Goal: Check status

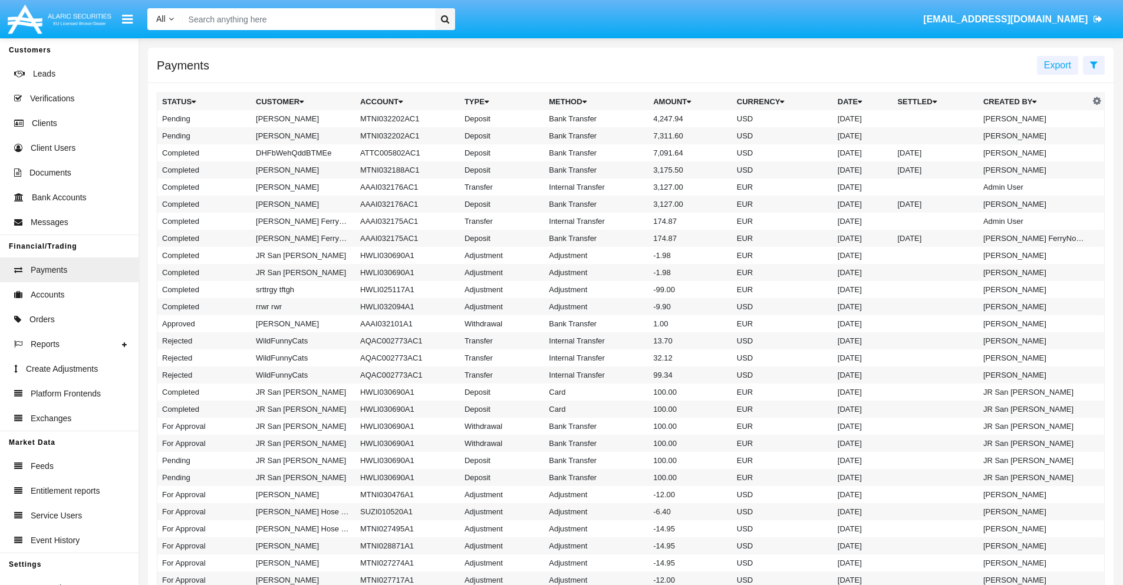
click at [1093, 64] on icon at bounding box center [1094, 64] width 8 height 9
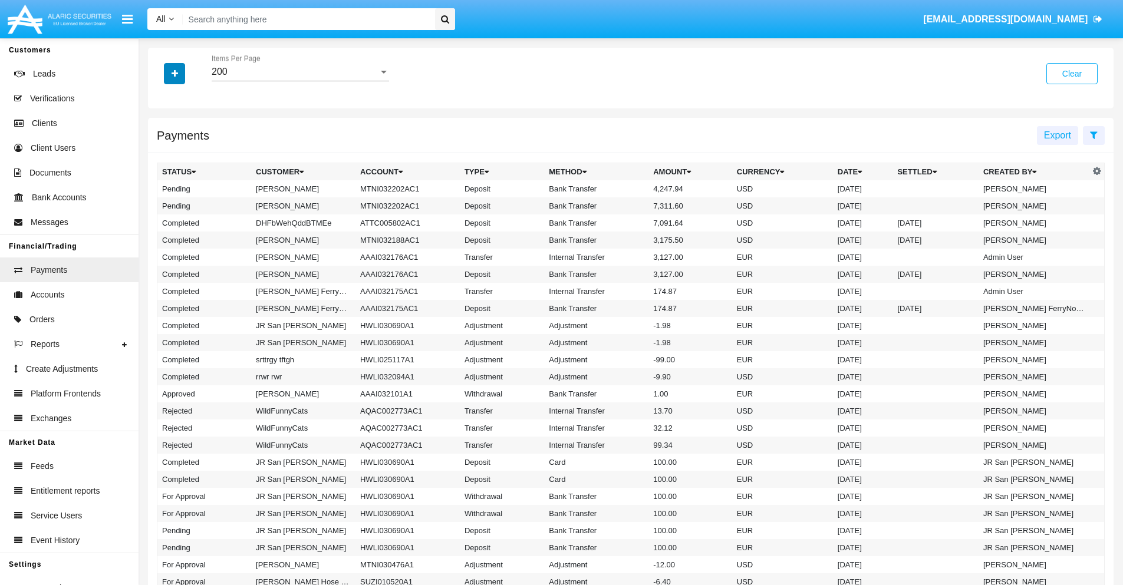
click at [174, 73] on icon "button" at bounding box center [175, 74] width 6 height 8
click at [185, 98] on span "Status" at bounding box center [185, 98] width 27 height 14
click at [162, 103] on input "Status" at bounding box center [162, 103] width 1 height 1
checkbox input "true"
click at [174, 73] on icon "button" at bounding box center [175, 74] width 6 height 8
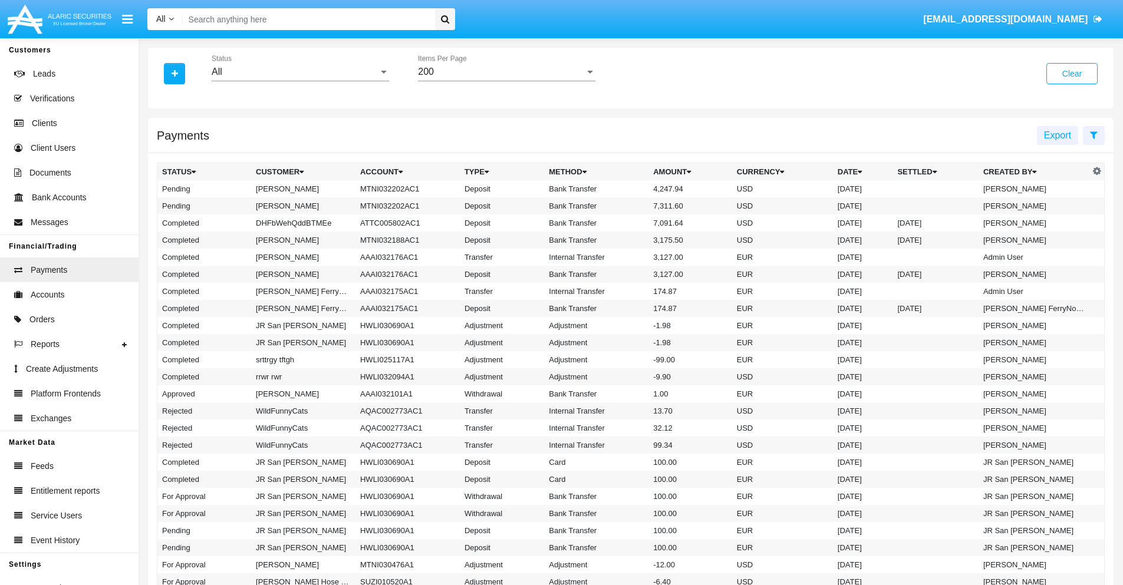
click at [300, 72] on div "All" at bounding box center [295, 72] width 167 height 11
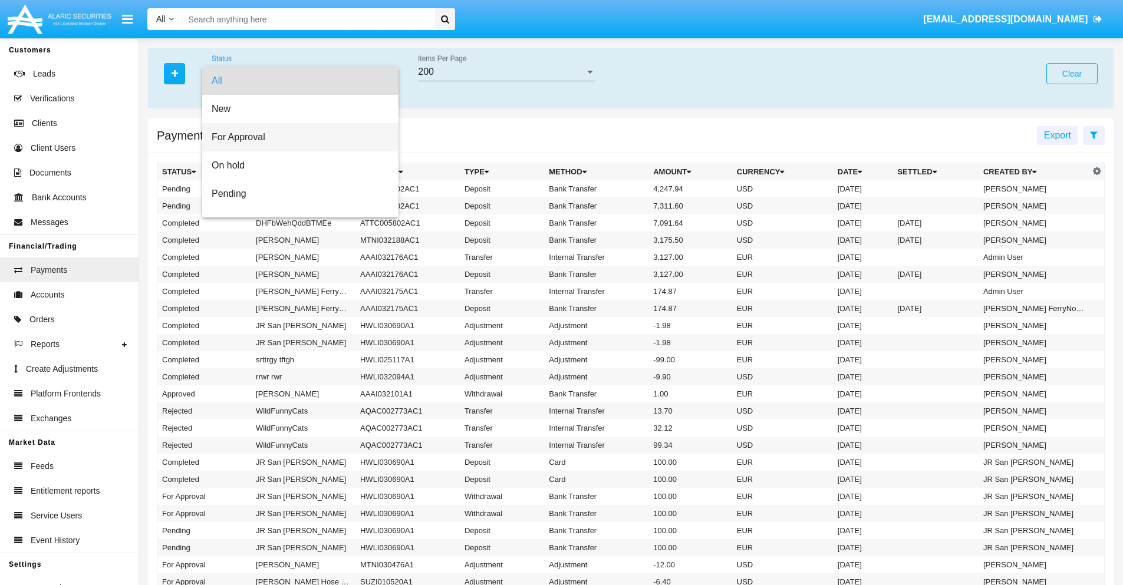
click at [296, 137] on span "For Approval" at bounding box center [300, 137] width 177 height 28
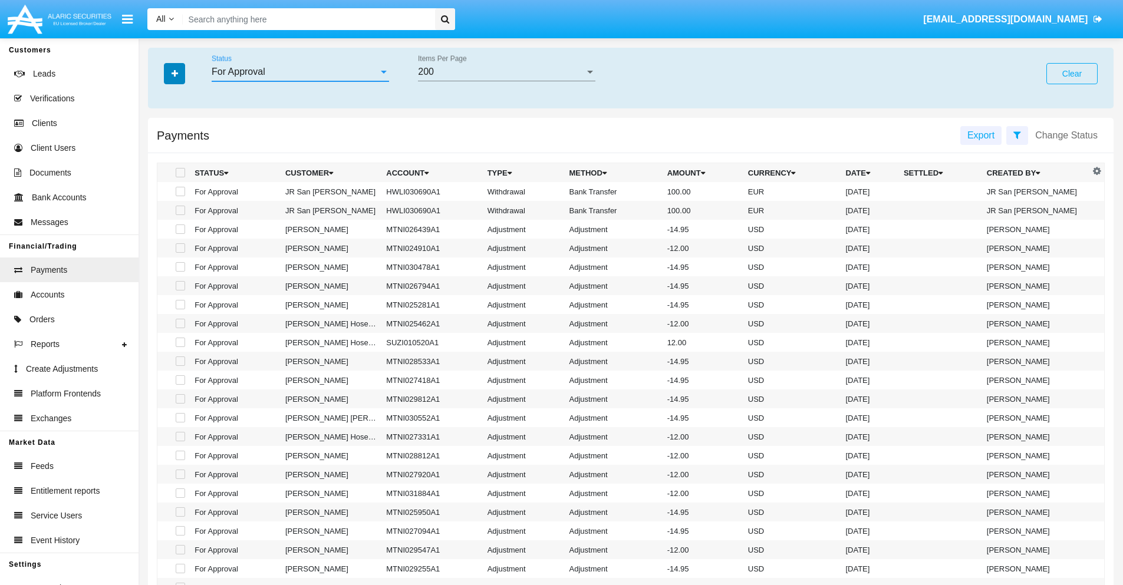
click at [174, 73] on icon "button" at bounding box center [175, 74] width 6 height 8
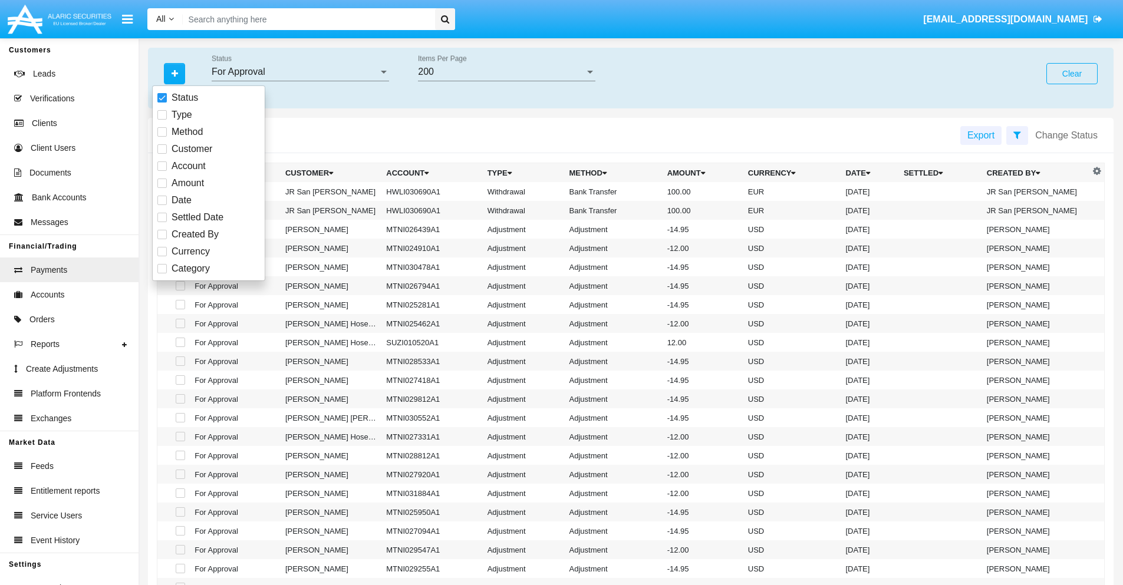
click at [190, 252] on span "Currency" at bounding box center [191, 252] width 38 height 14
click at [162, 256] on input "Currency" at bounding box center [162, 256] width 1 height 1
checkbox input "true"
click at [174, 73] on icon "button" at bounding box center [175, 74] width 6 height 8
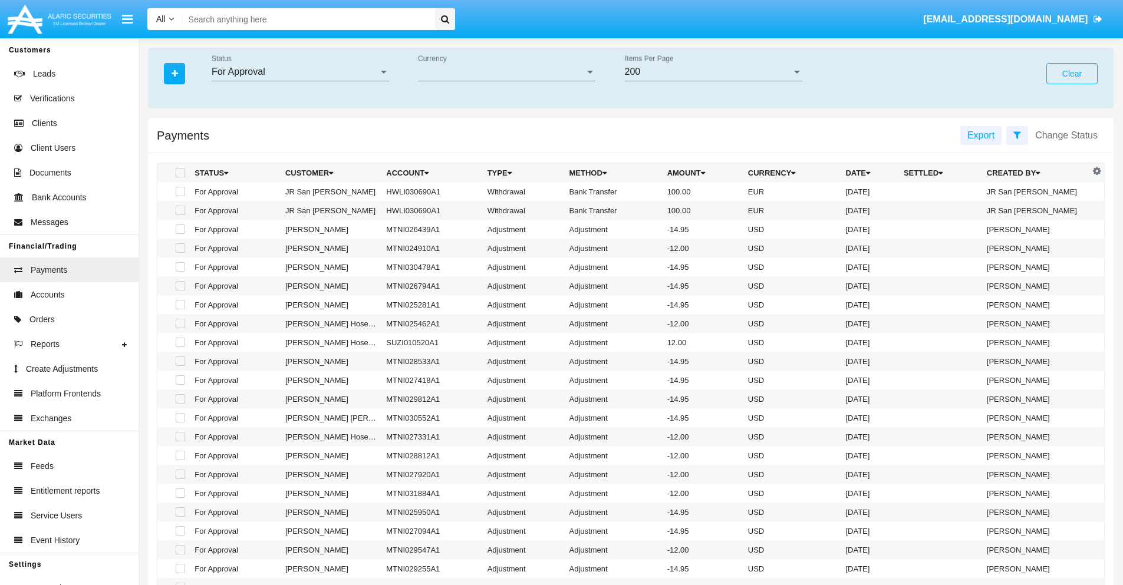
click at [506, 72] on span "Currency" at bounding box center [501, 72] width 167 height 11
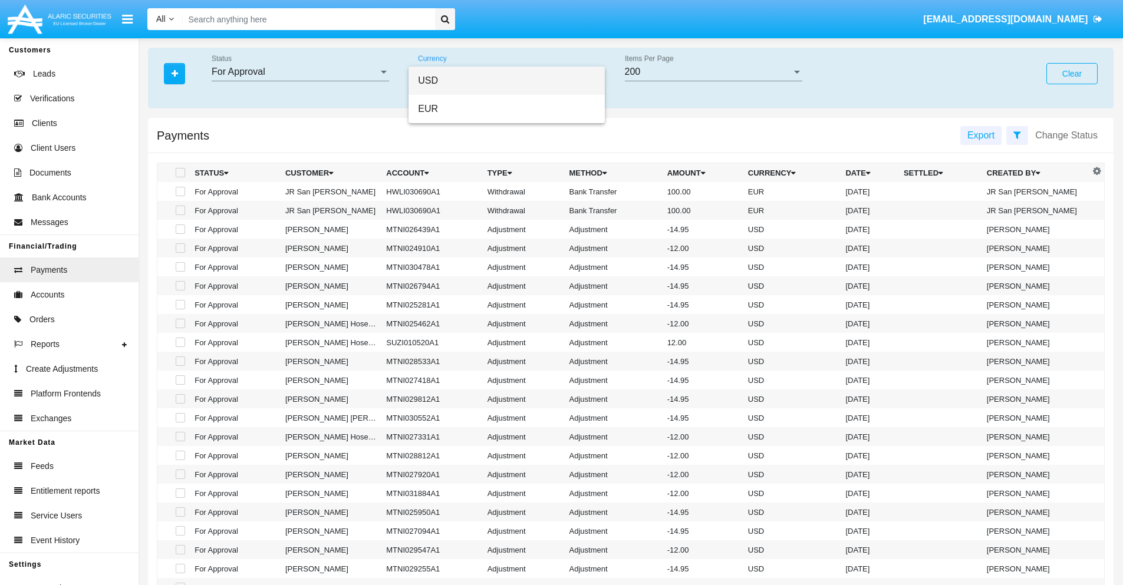
click at [506, 81] on span "USD" at bounding box center [506, 81] width 177 height 28
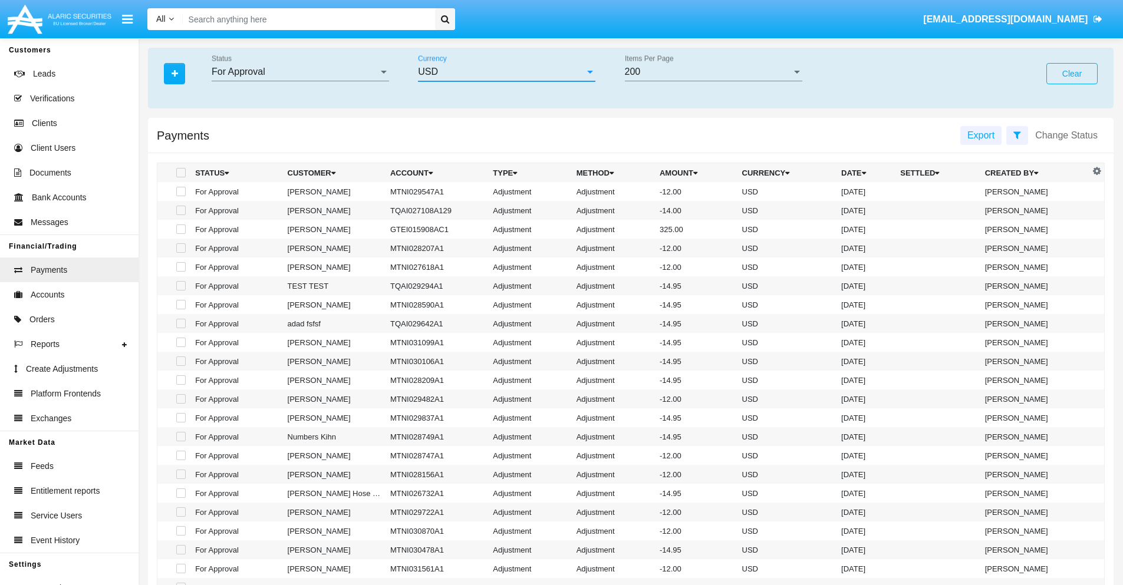
click at [180, 192] on span at bounding box center [180, 191] width 9 height 9
click at [180, 196] on input "checkbox" at bounding box center [180, 196] width 1 height 1
checkbox input "true"
